Goal: Task Accomplishment & Management: Complete application form

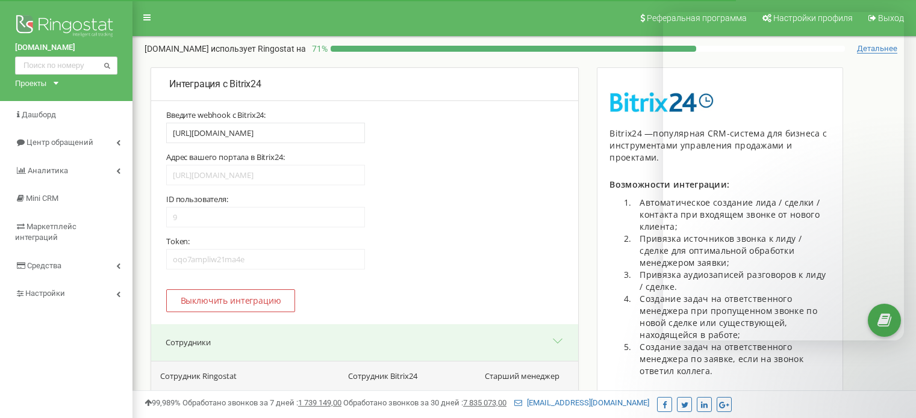
select select "1"
select select "21"
select select "23"
select select "25"
select select "19"
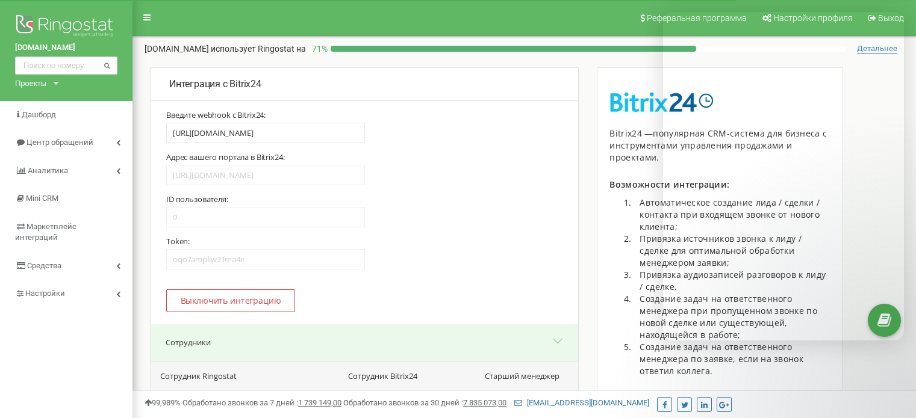
select select "15"
select select "13"
select select "17"
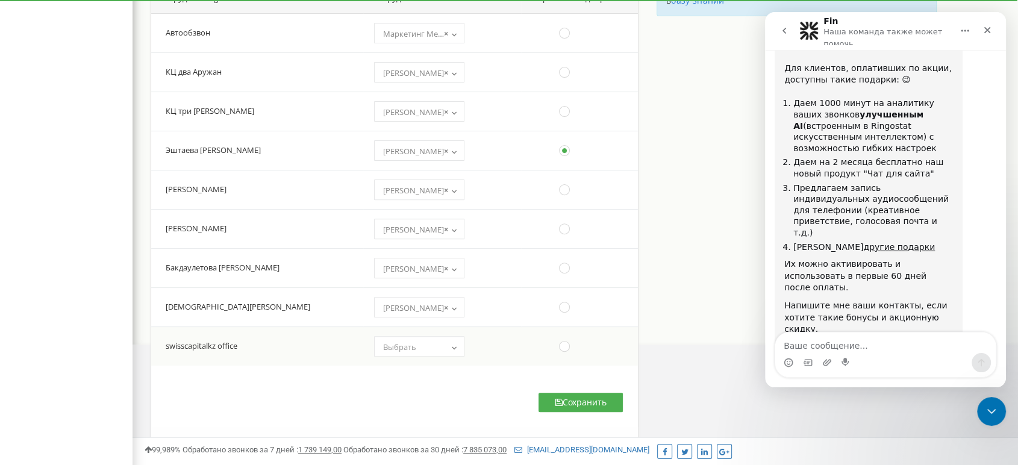
scroll to position [355, 0]
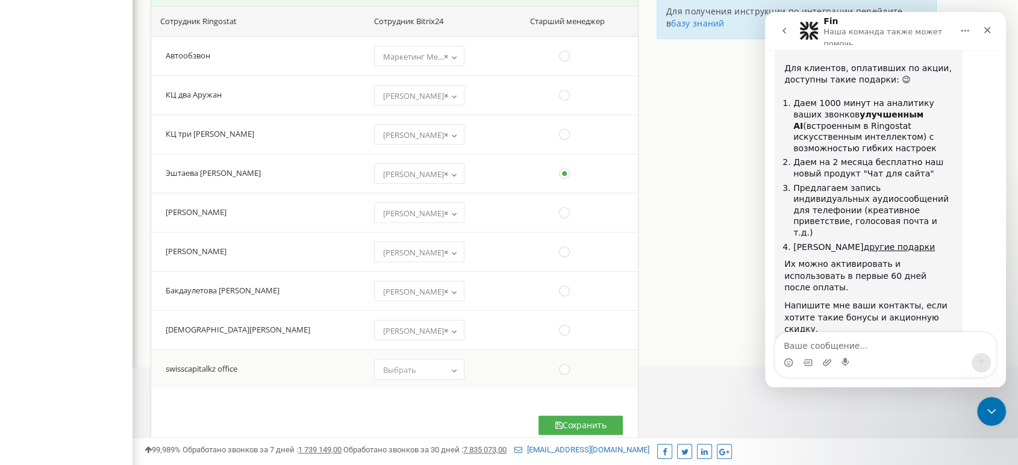
click at [385, 370] on span "Выбрать" at bounding box center [399, 369] width 33 height 11
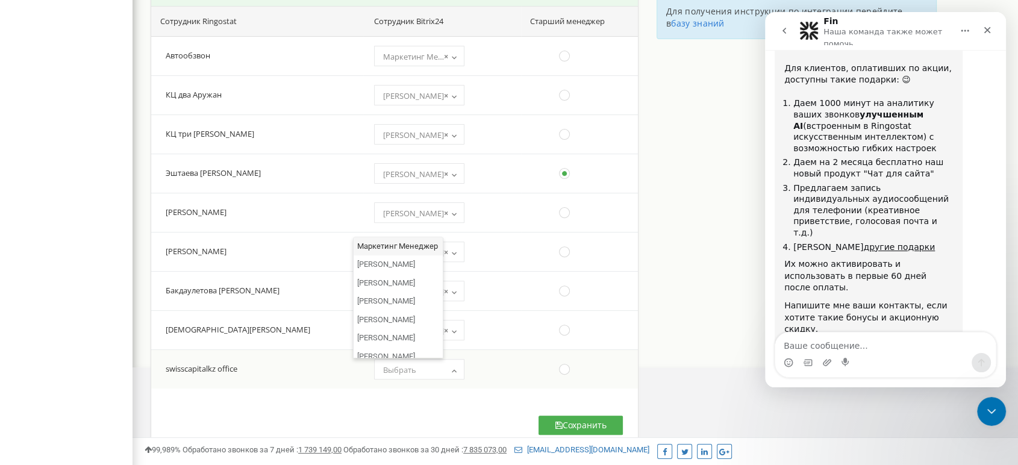
click at [385, 369] on span "Выбрать" at bounding box center [399, 369] width 33 height 11
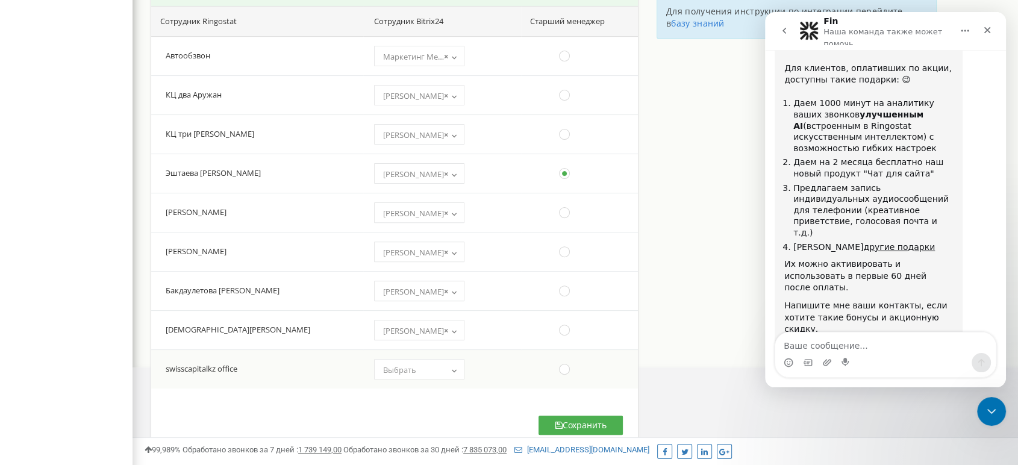
click at [385, 369] on span "Выбрать" at bounding box center [399, 369] width 33 height 11
select select "11"
click at [558, 370] on ins at bounding box center [564, 368] width 13 height 13
radio input "false"
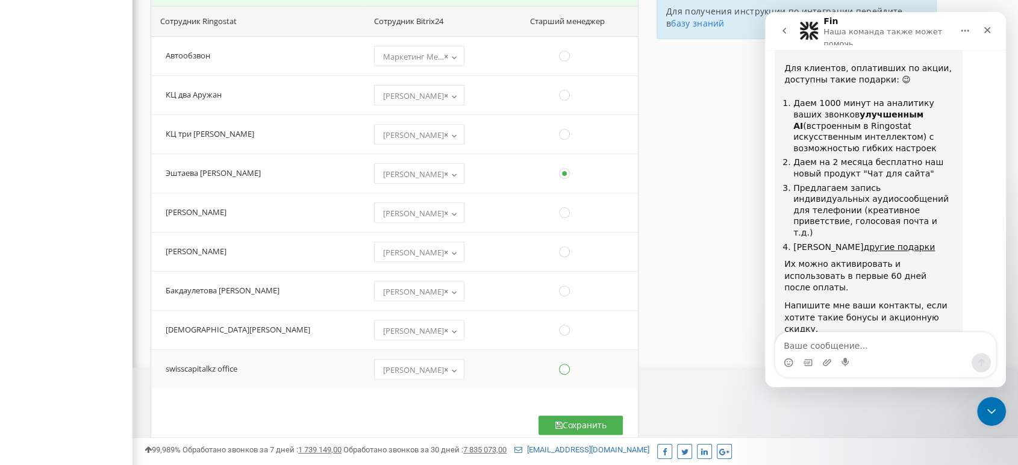
radio input "true"
click at [483, 397] on div "Пожалуйста, выберите Старшего менеджера Сотрудник Ringostat Сотрудник Bitrix24 …" at bounding box center [394, 228] width 486 height 444
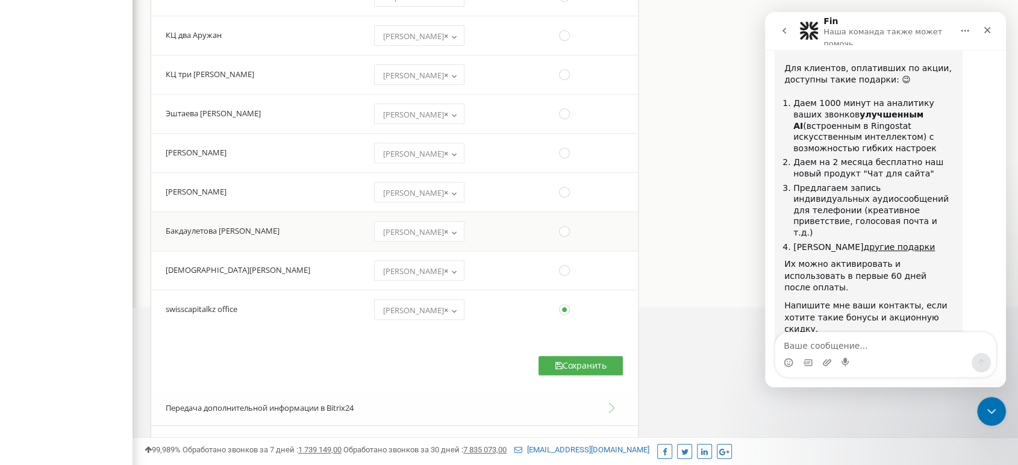
scroll to position [422, 0]
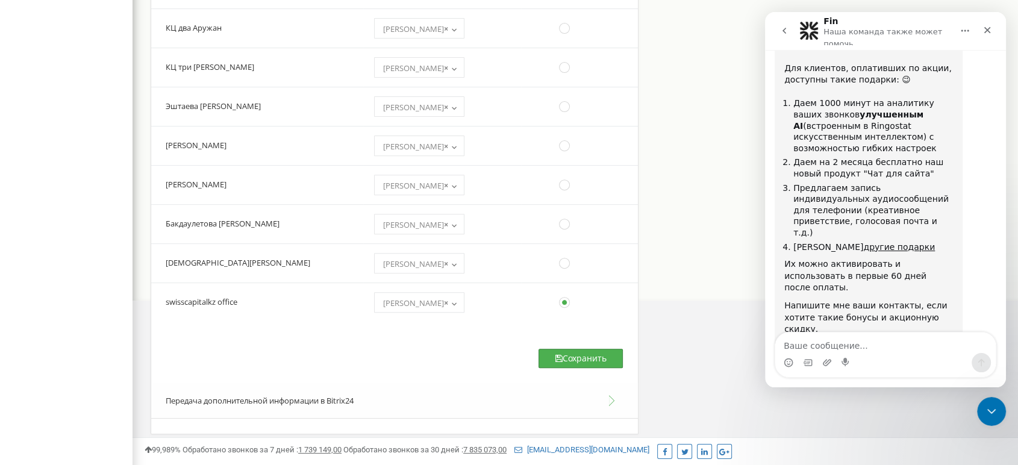
click at [549, 358] on button "Сохранить" at bounding box center [580, 358] width 84 height 19
click at [556, 356] on icon at bounding box center [558, 358] width 7 height 8
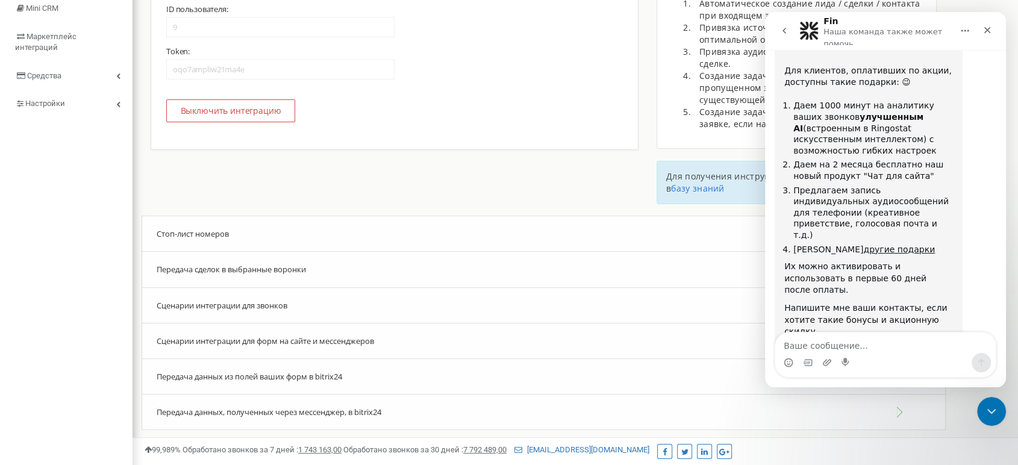
scroll to position [1744, 0]
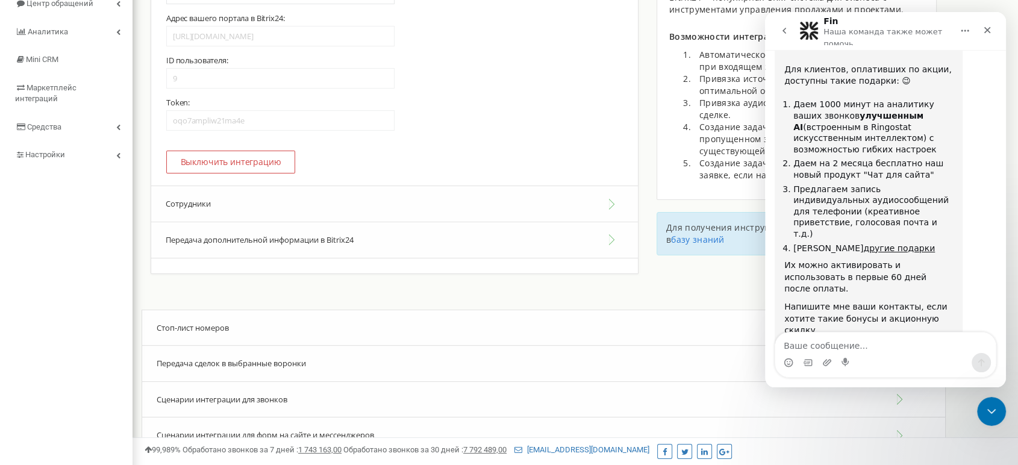
click at [239, 154] on div "Для активации интеграции с Bitrix24: Создайте входящий webhook от администратор…" at bounding box center [394, 122] width 462 height 302
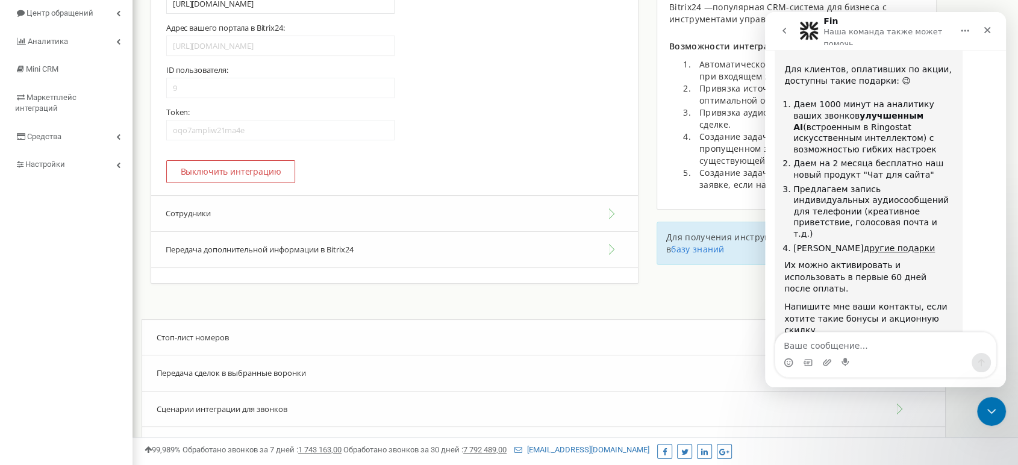
scroll to position [123, 0]
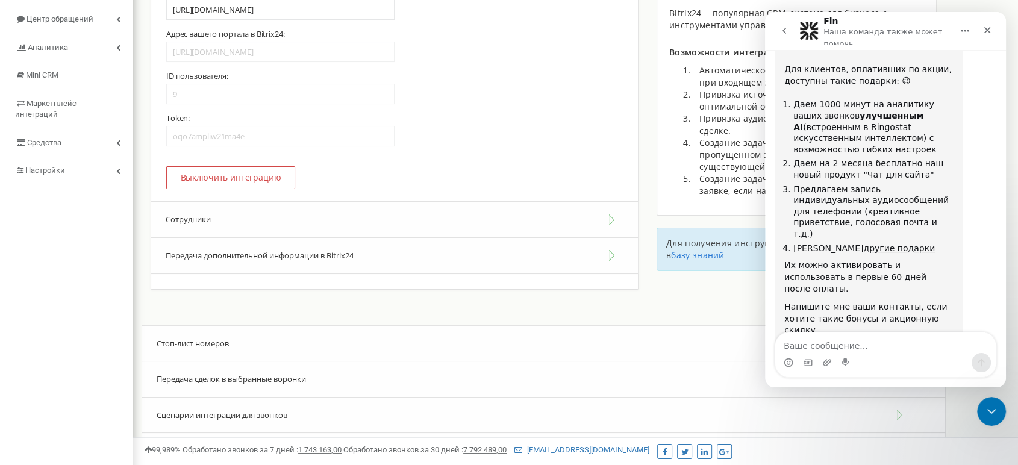
click at [288, 228] on button "Сотрудники" at bounding box center [394, 219] width 486 height 37
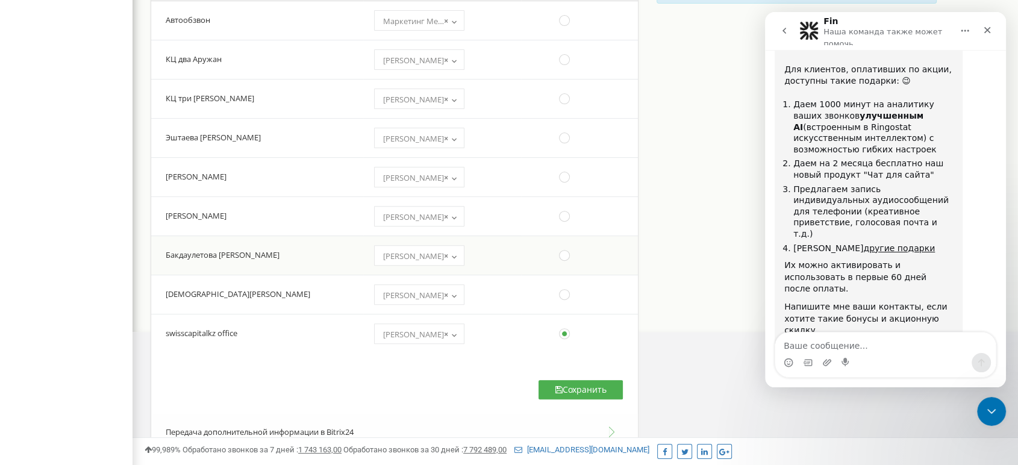
scroll to position [324, 0]
